Goal: Book appointment/travel/reservation

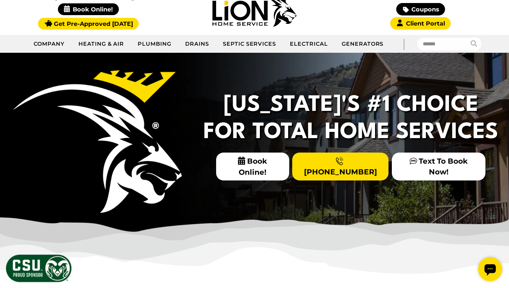
scroll to position [81, 0]
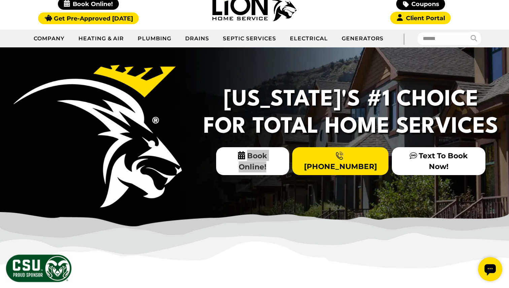
click at [490, 267] on icon "Open chat widget" at bounding box center [489, 269] width 11 height 11
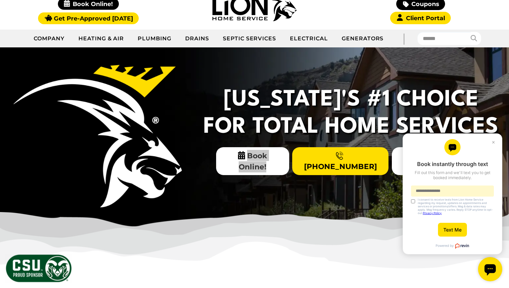
click at [490, 269] on icon "Open chat widget" at bounding box center [489, 269] width 11 height 11
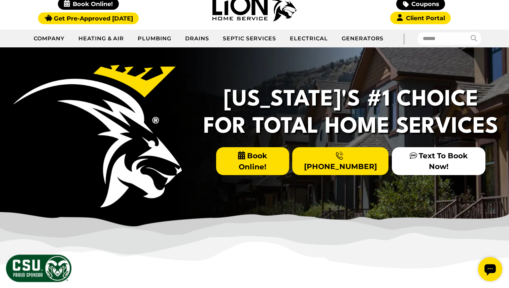
click at [263, 159] on span "Book Online!" at bounding box center [252, 161] width 73 height 28
